Goal: Transaction & Acquisition: Purchase product/service

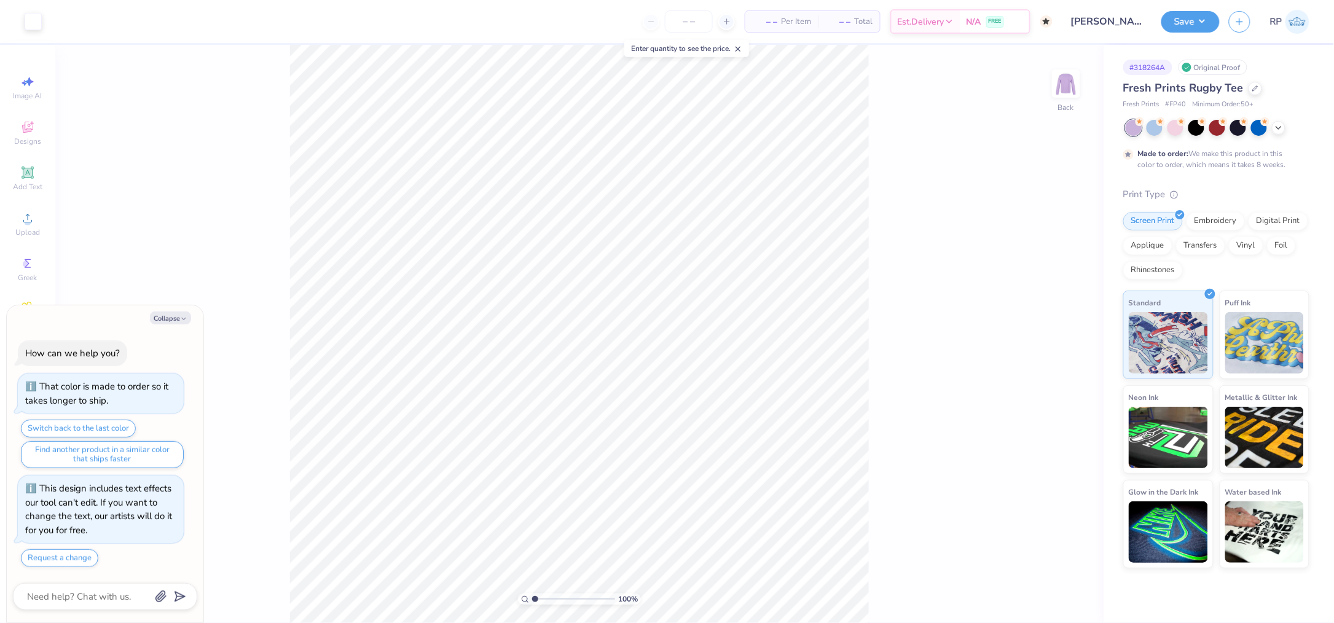
drag, startPoint x: 183, startPoint y: 317, endPoint x: 171, endPoint y: 306, distance: 15.6
click at [183, 316] on icon "button" at bounding box center [183, 318] width 7 height 7
type textarea "x"
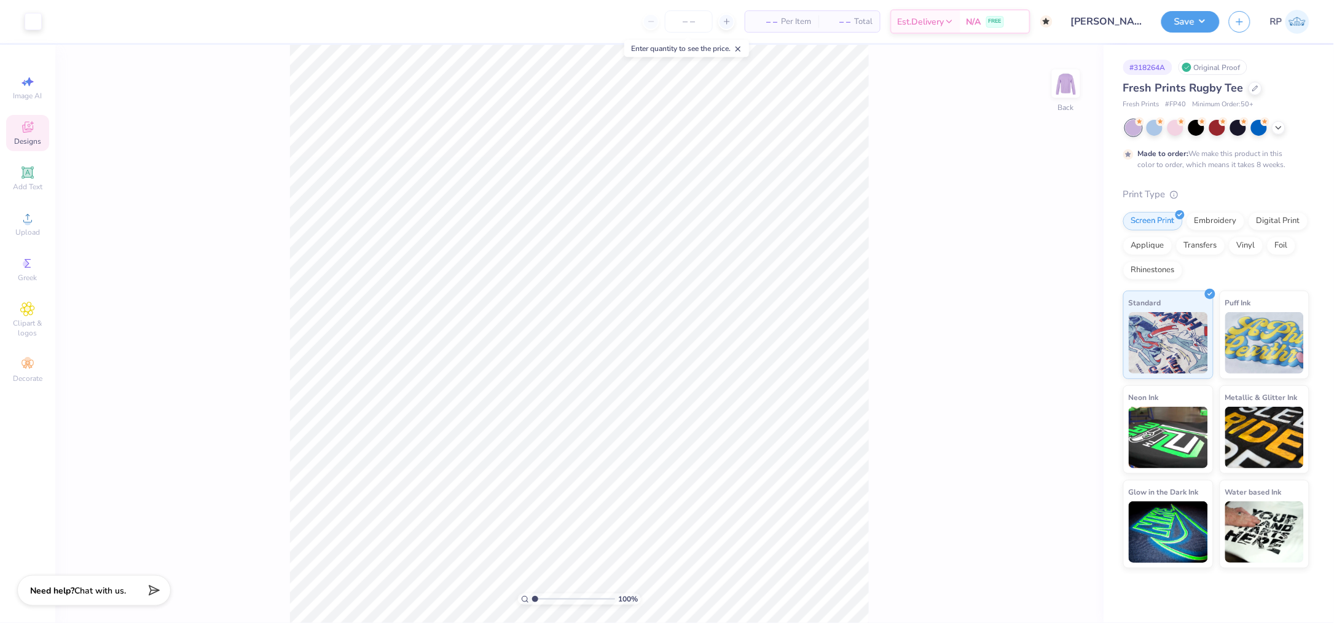
click at [28, 133] on icon at bounding box center [27, 127] width 11 height 11
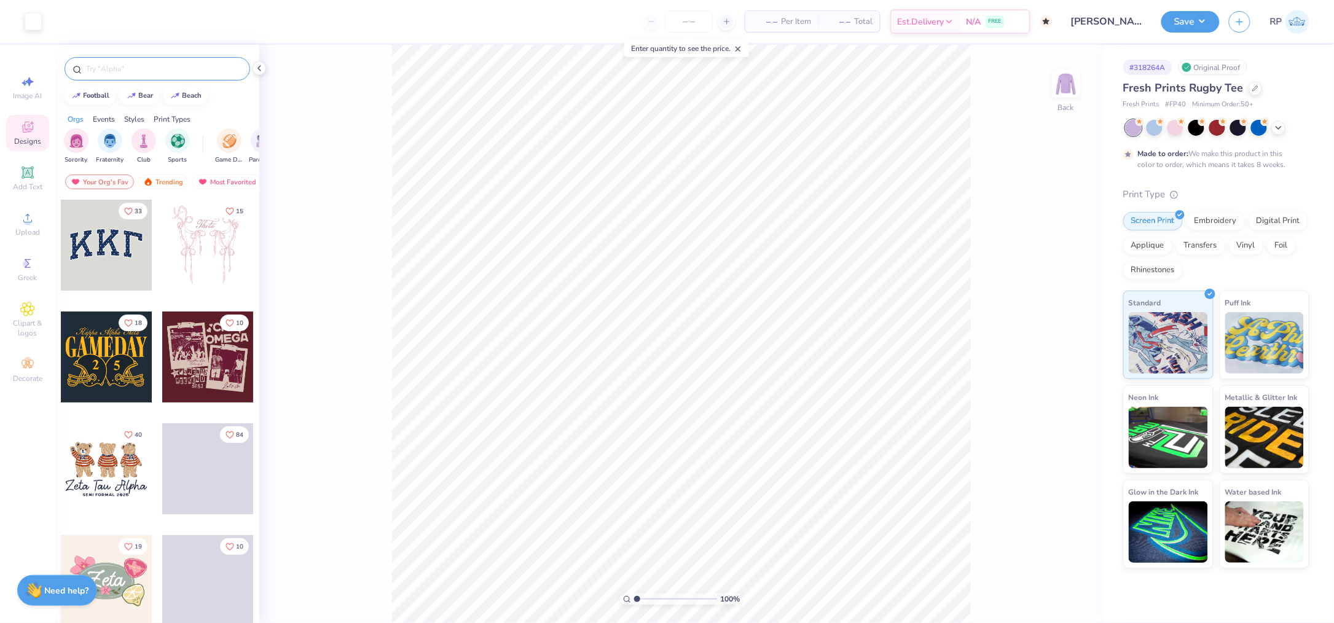
click at [216, 67] on input "text" at bounding box center [163, 69] width 157 height 12
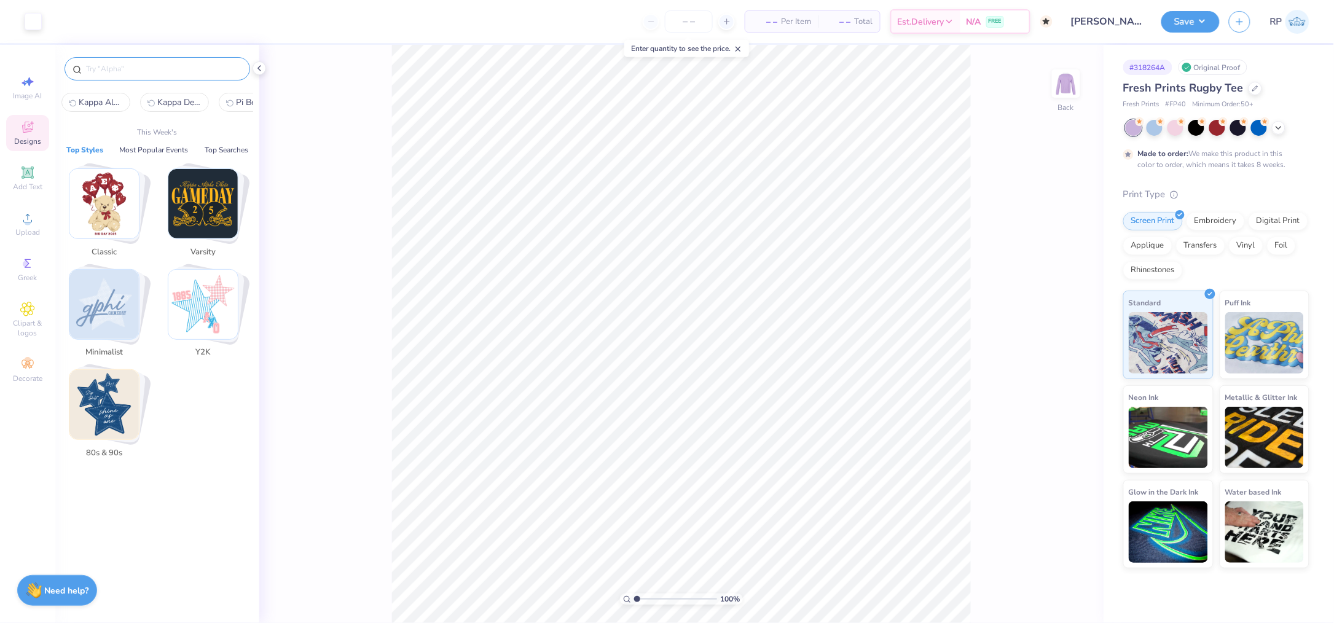
paste input "Vintage Bear Cheerleader Homecoming Shirt"
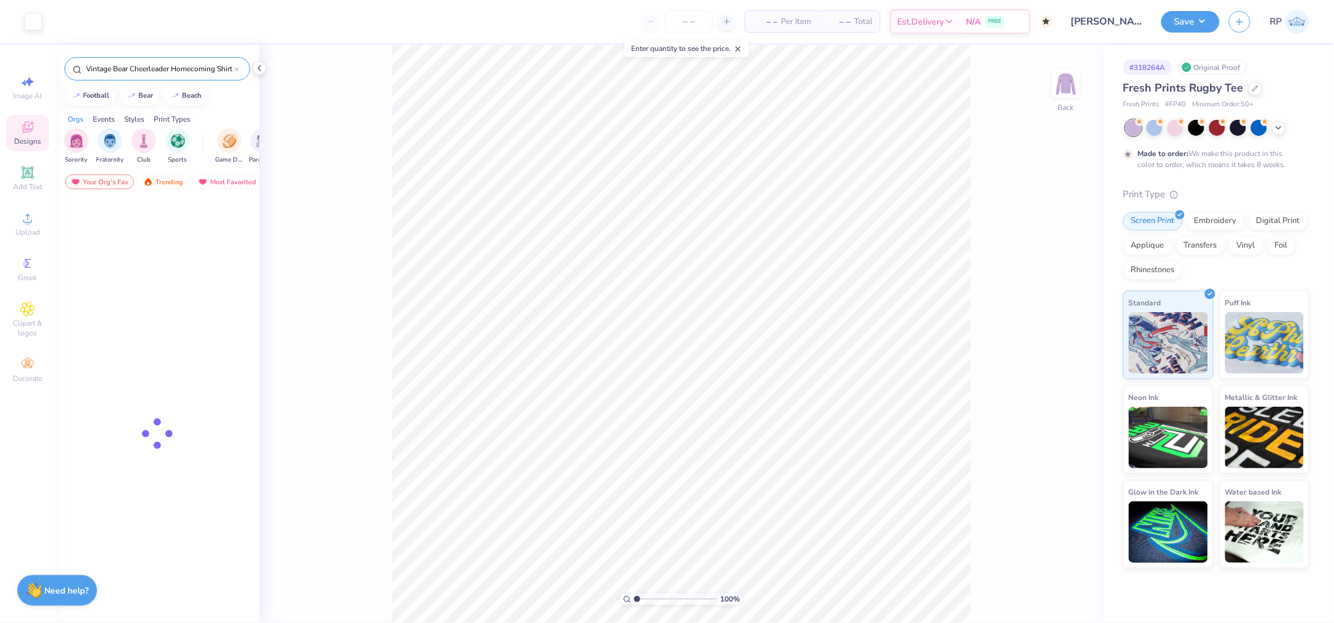
type input "Vintage Bear Cheerleader Homecoming Shirt"
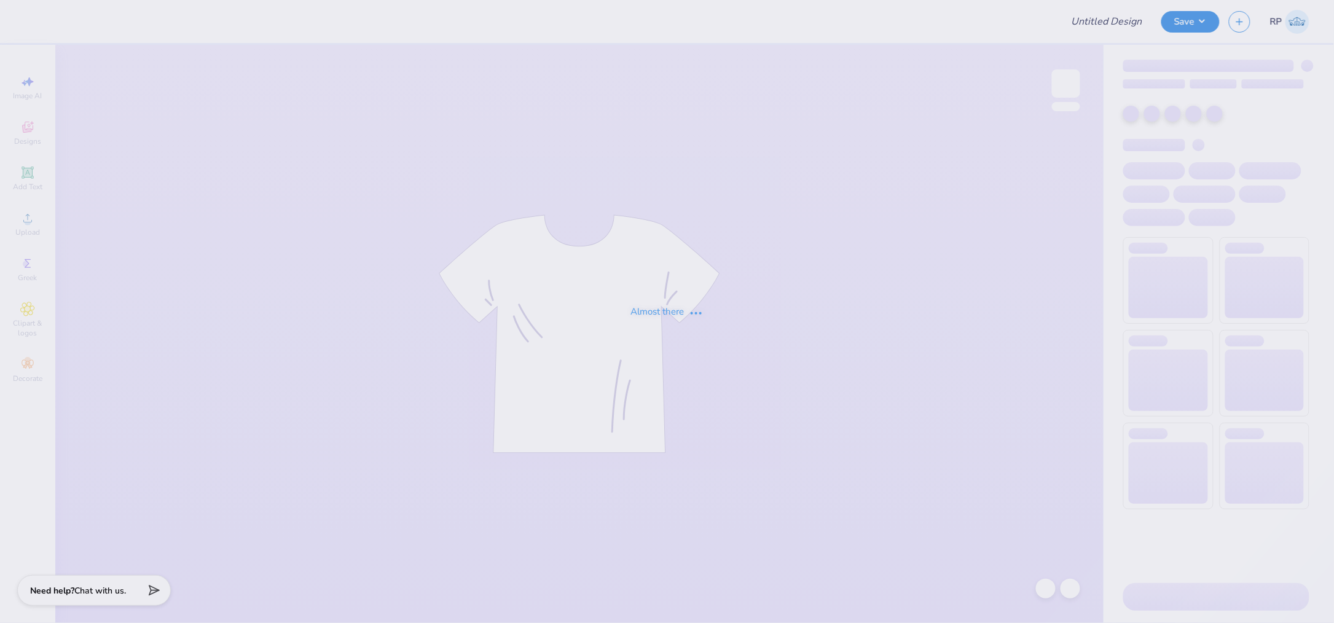
type input "USG Custom Hoodies"
